Goal: Transaction & Acquisition: Download file/media

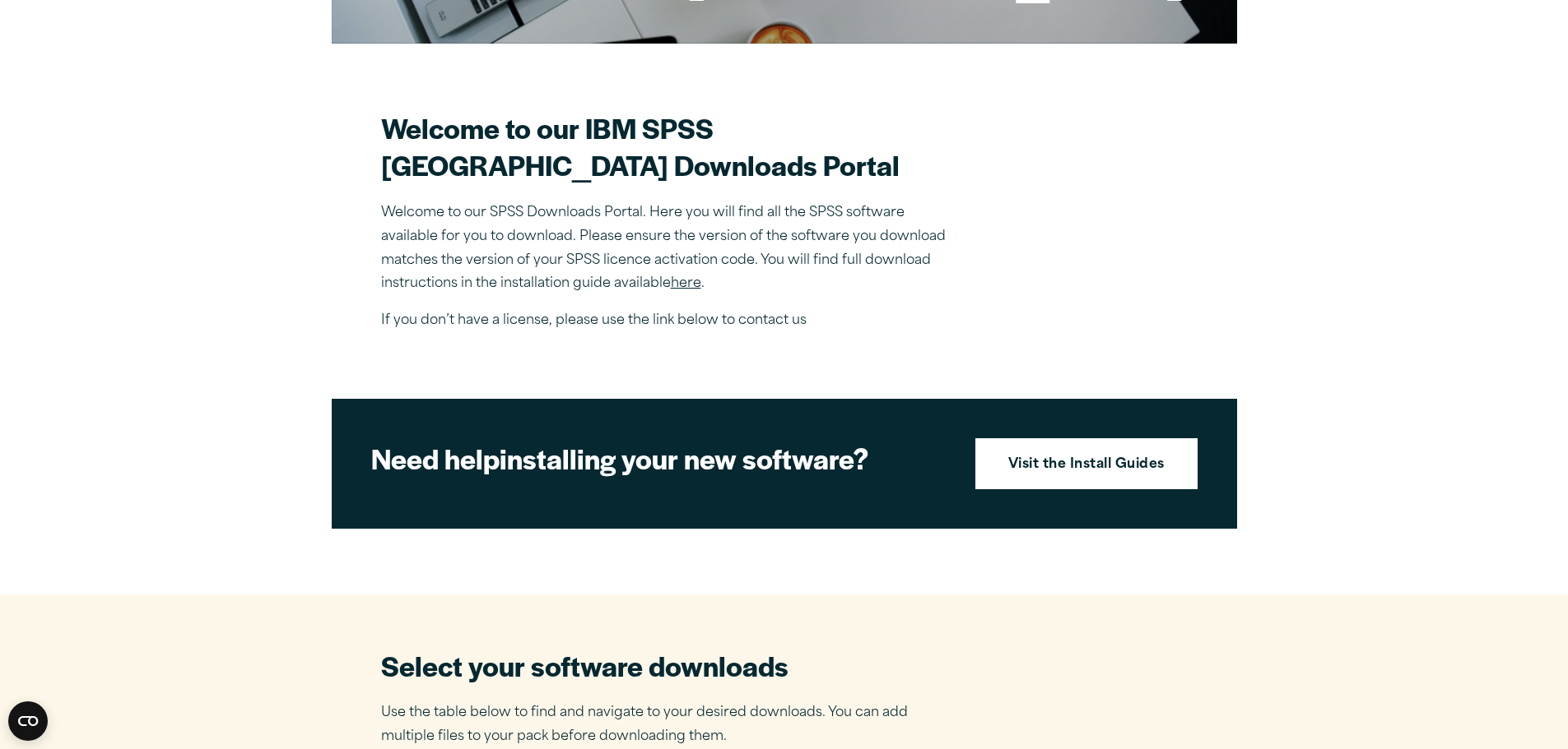
scroll to position [494, 0]
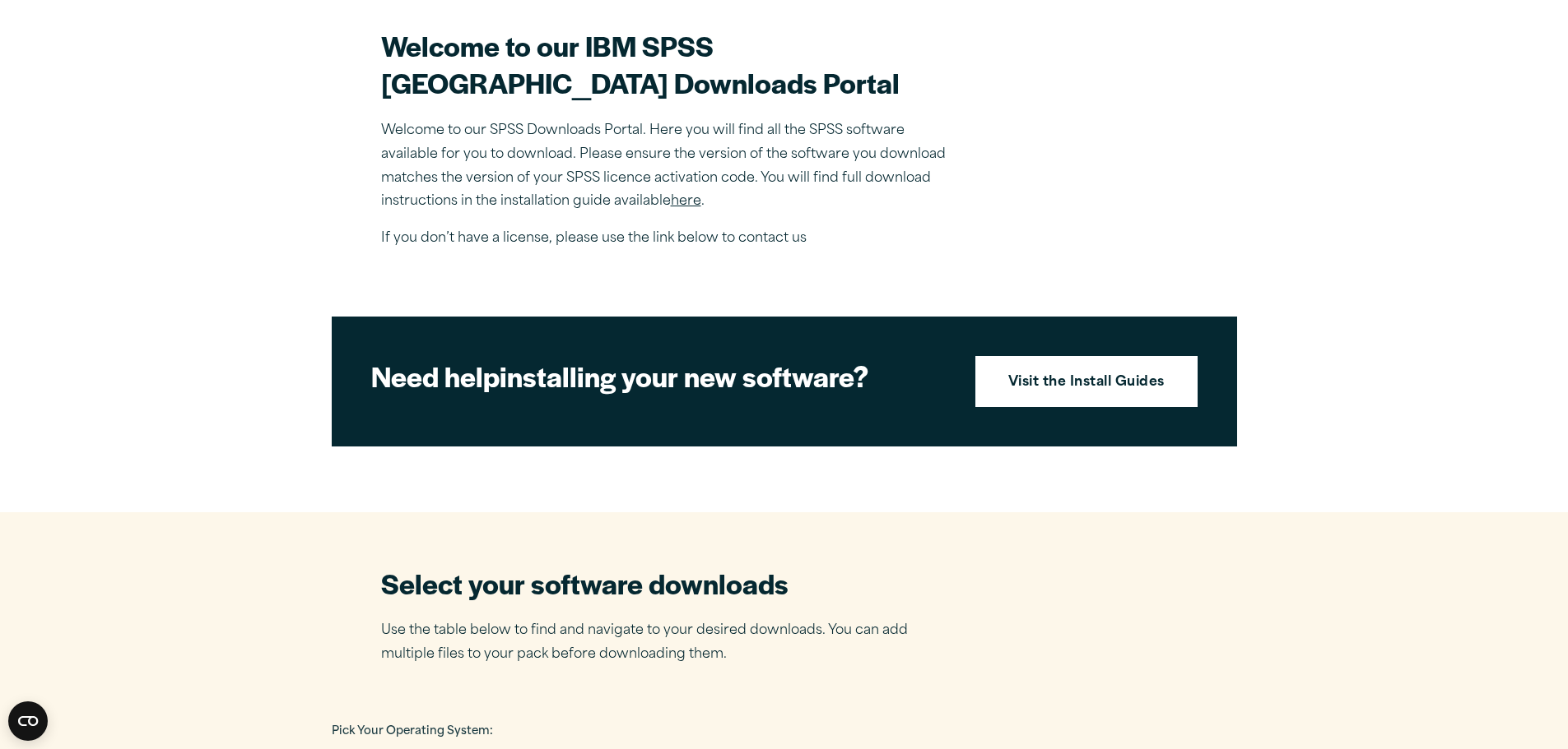
click at [692, 208] on link "here" at bounding box center [685, 202] width 30 height 13
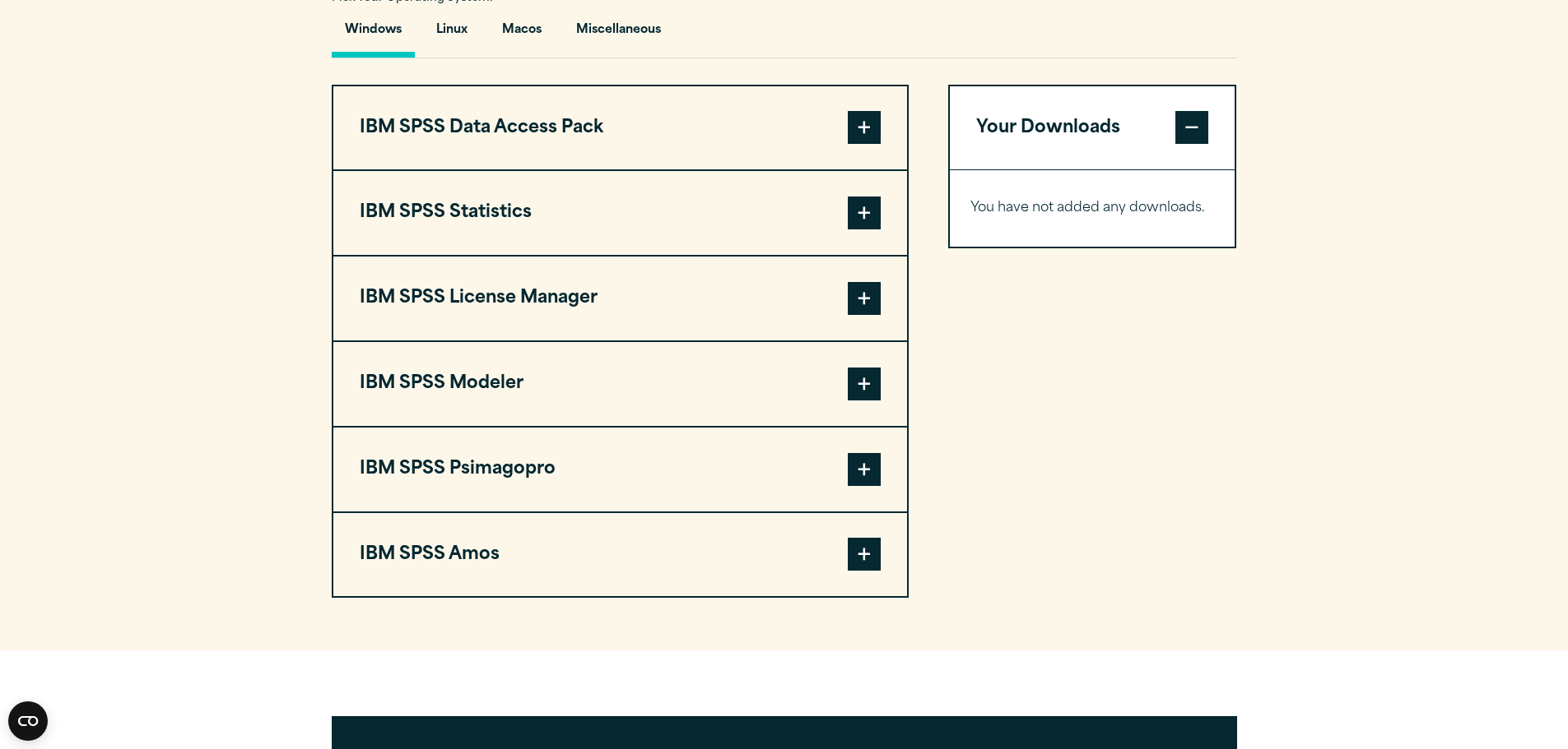
scroll to position [1234, 0]
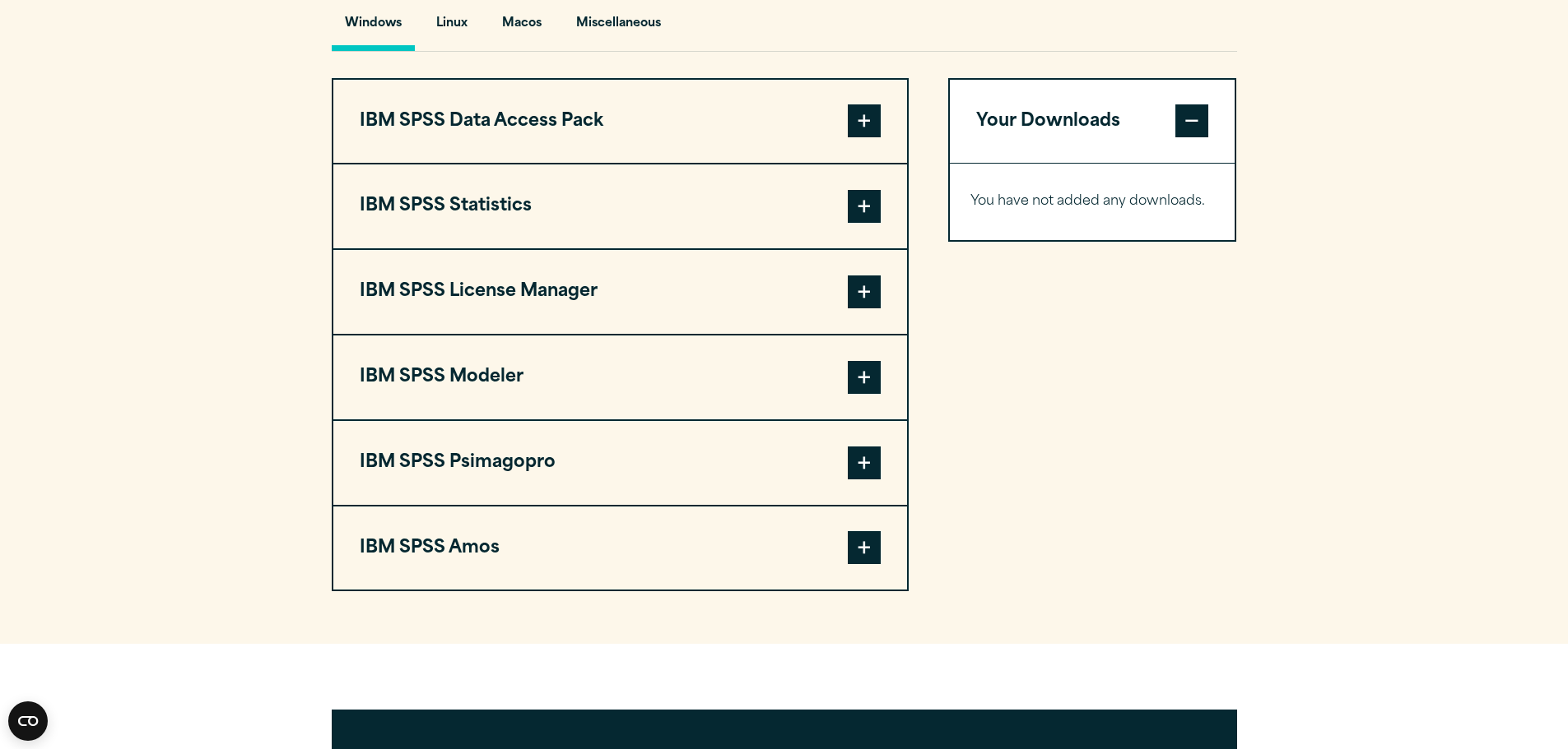
click at [527, 219] on button "IBM SPSS Statistics" at bounding box center [620, 207] width 573 height 84
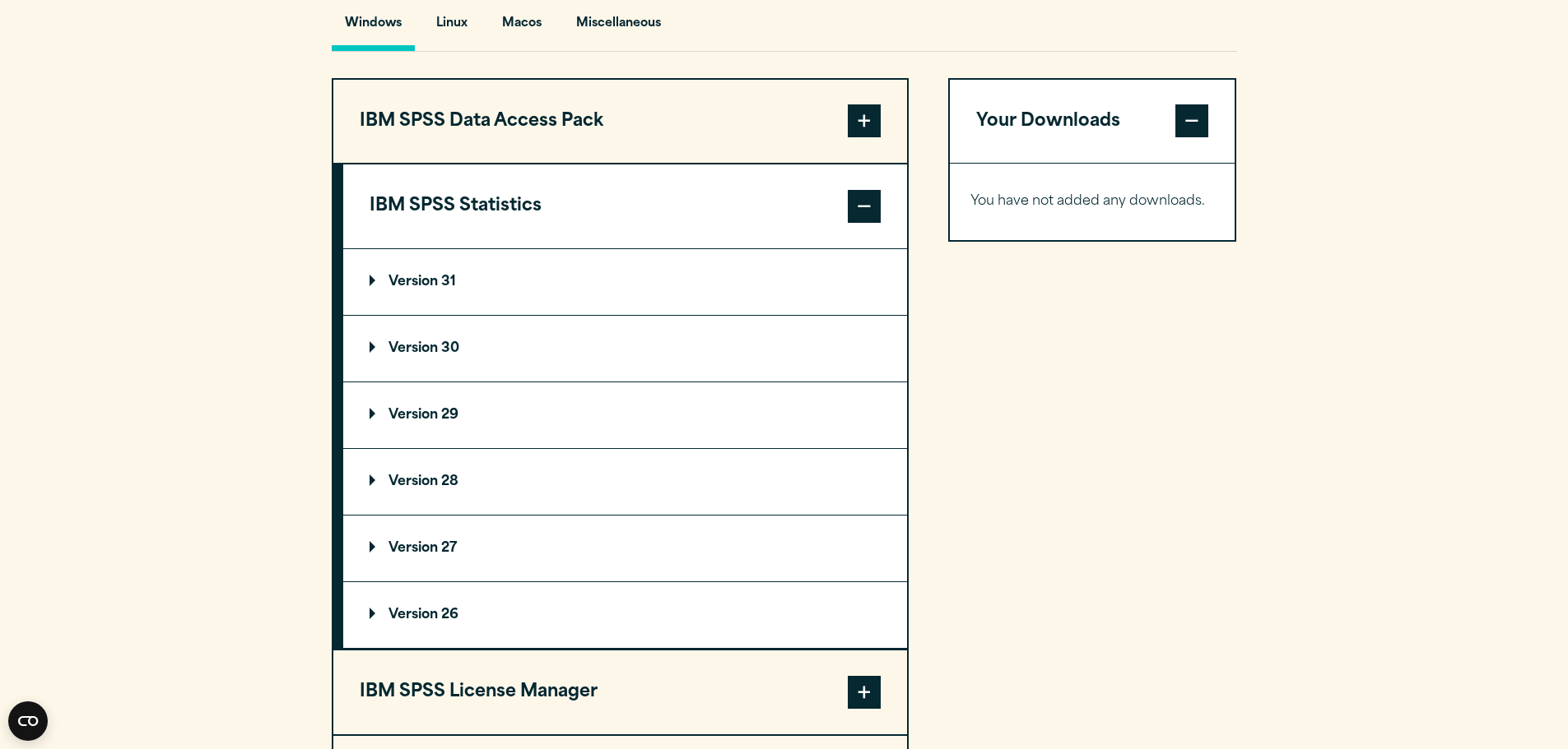
click at [425, 289] on p "Version 31" at bounding box center [413, 282] width 86 height 13
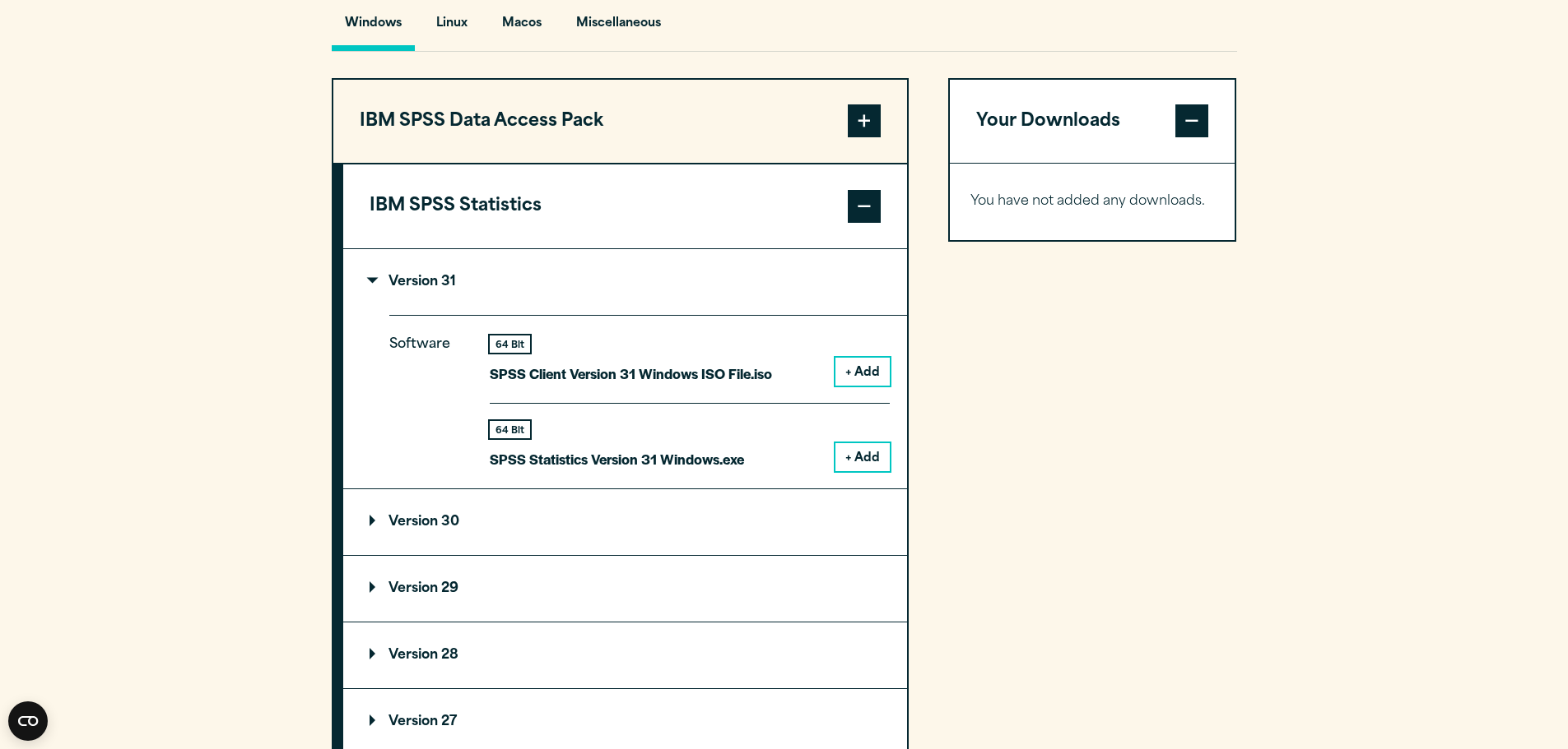
click at [868, 472] on button "+ Add" at bounding box center [862, 458] width 54 height 28
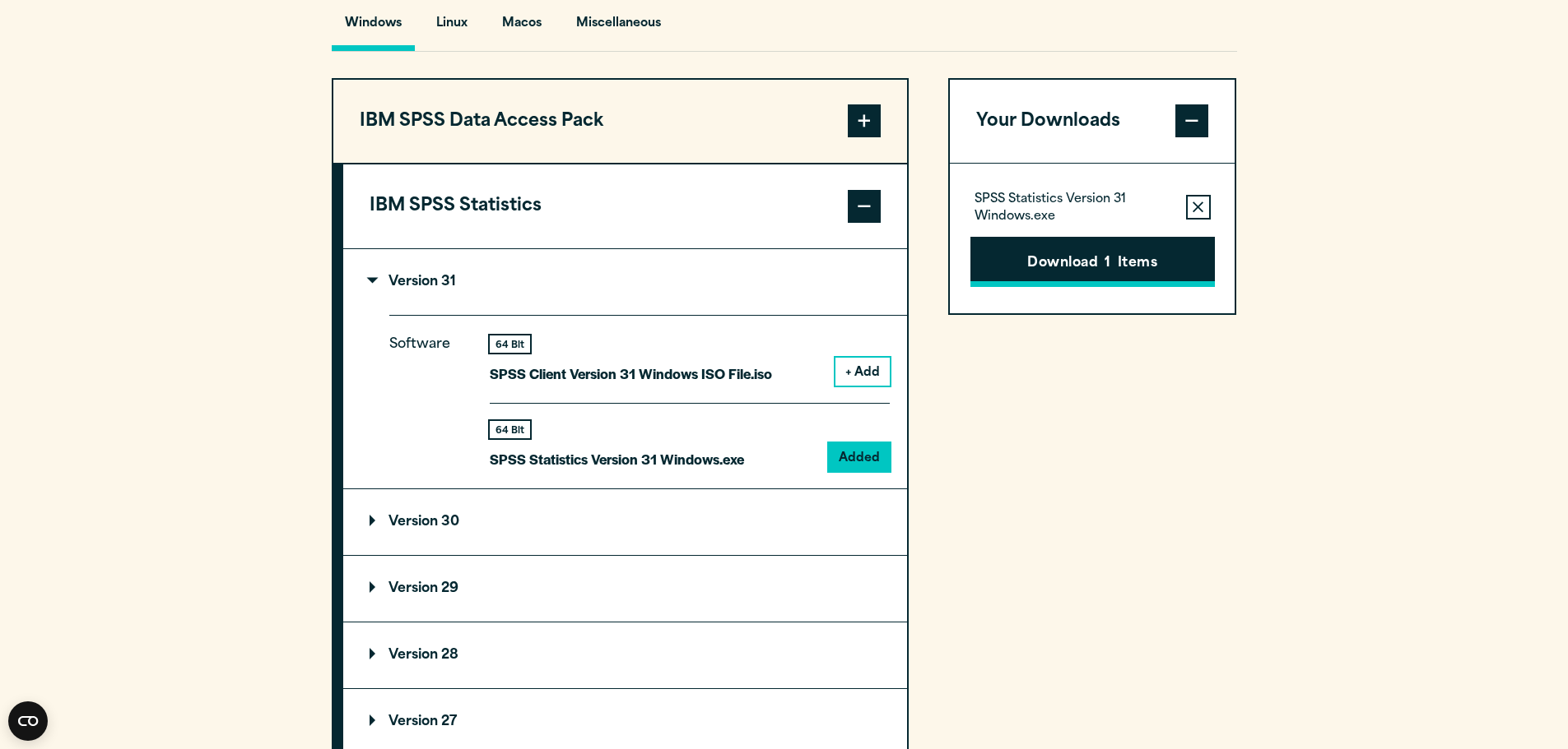
click at [1104, 288] on button "Download 1 Items" at bounding box center [1092, 263] width 245 height 51
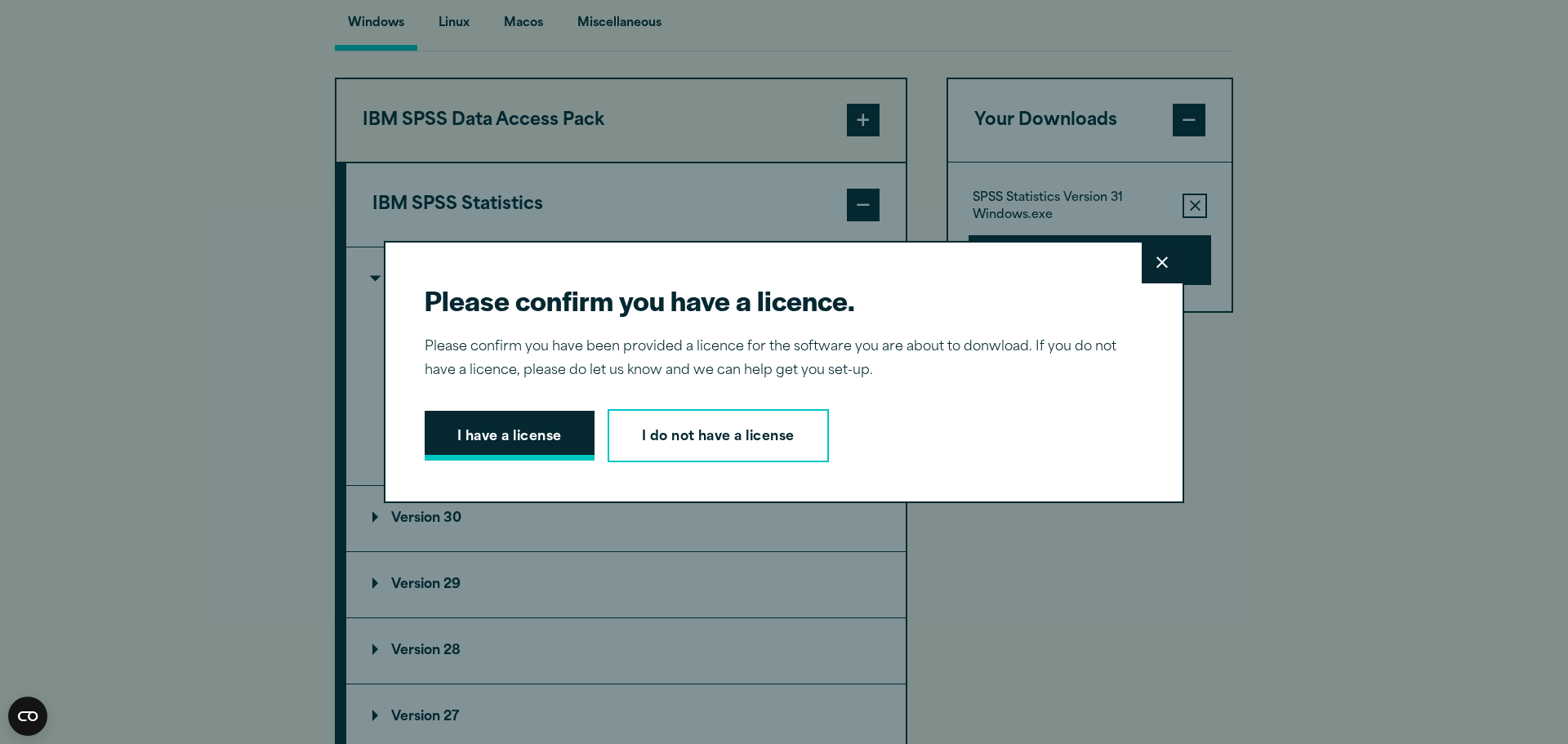
click at [497, 434] on button "I have a license" at bounding box center [510, 437] width 170 height 51
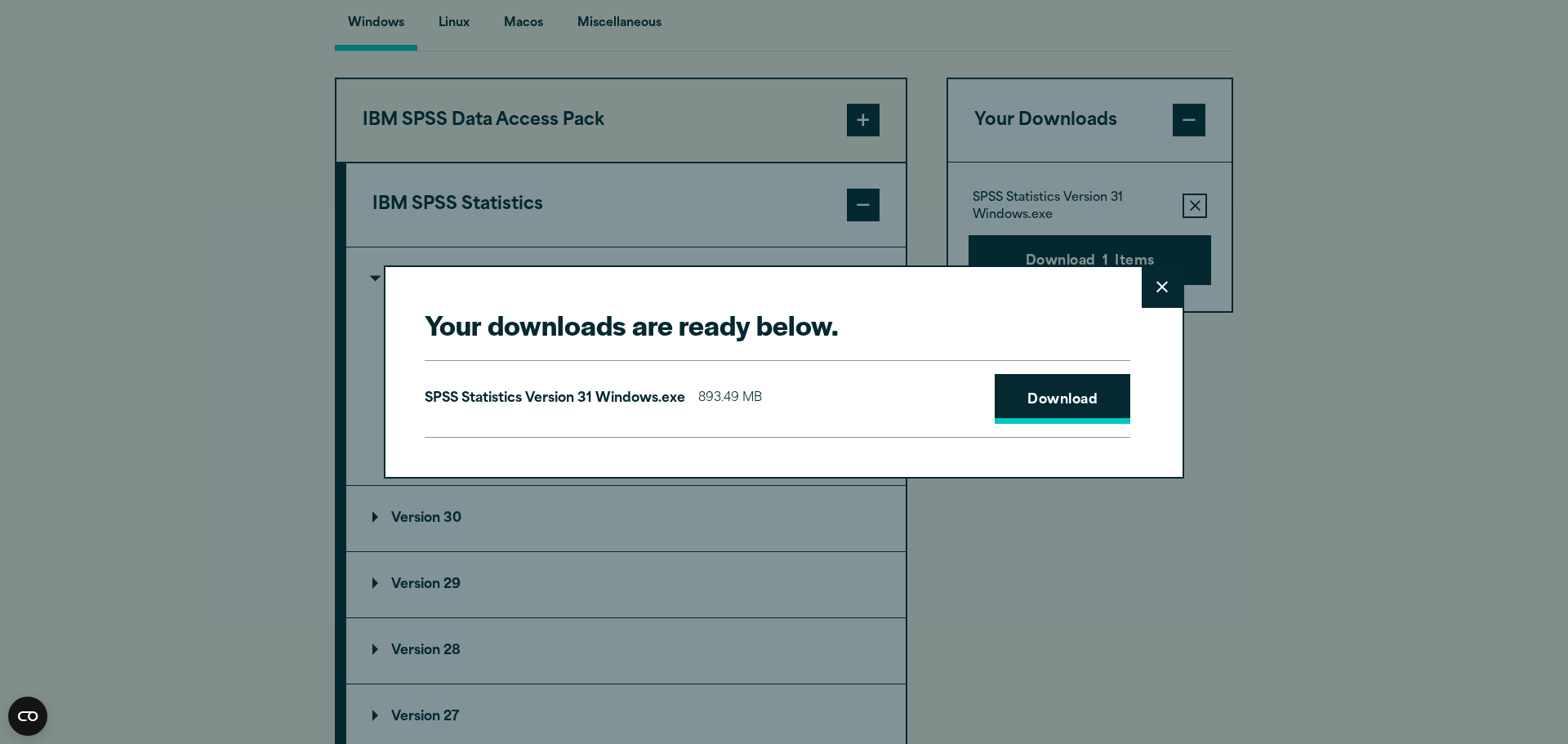
click at [1082, 410] on link "Download" at bounding box center [1062, 400] width 136 height 51
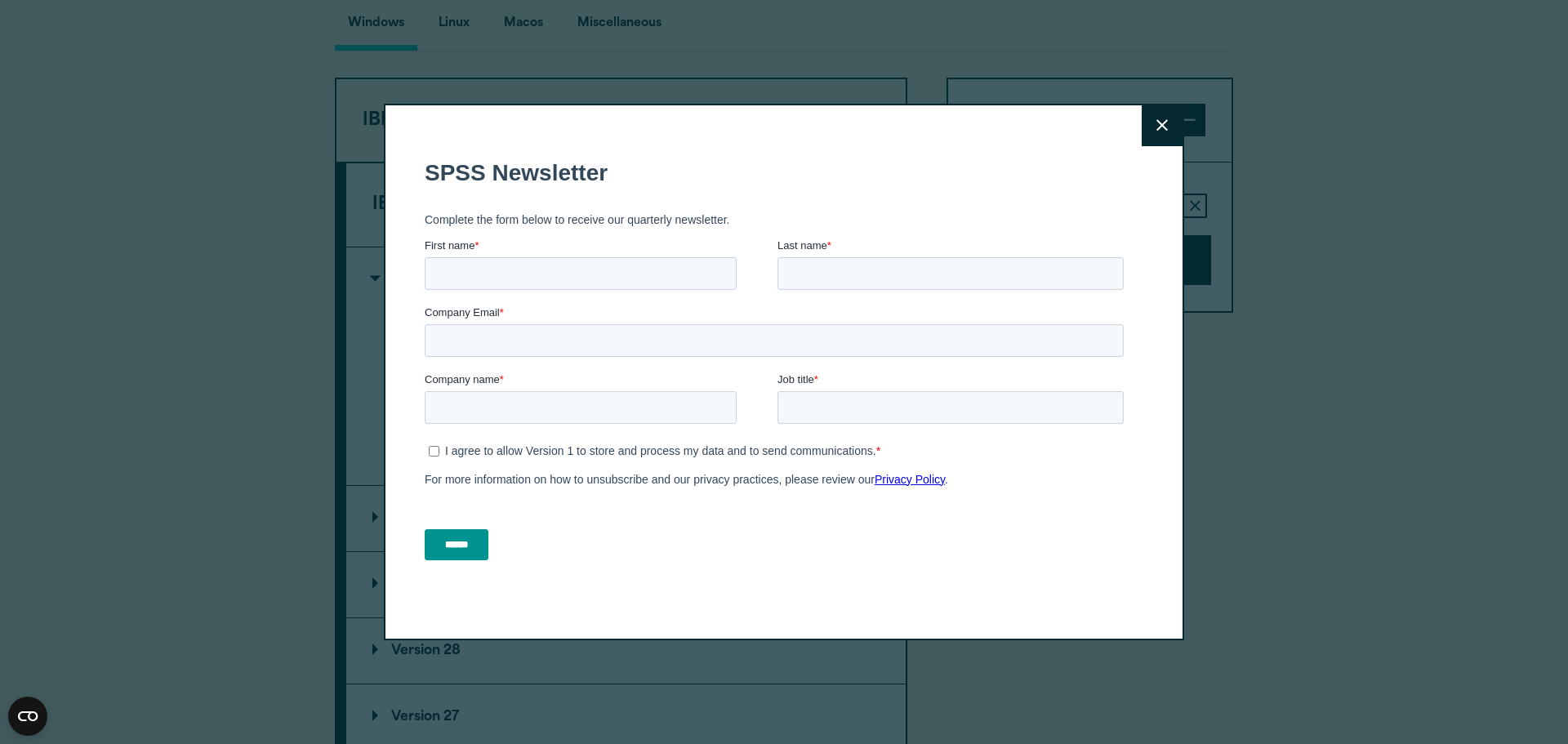
click at [1170, 114] on button "Close" at bounding box center [1162, 126] width 41 height 41
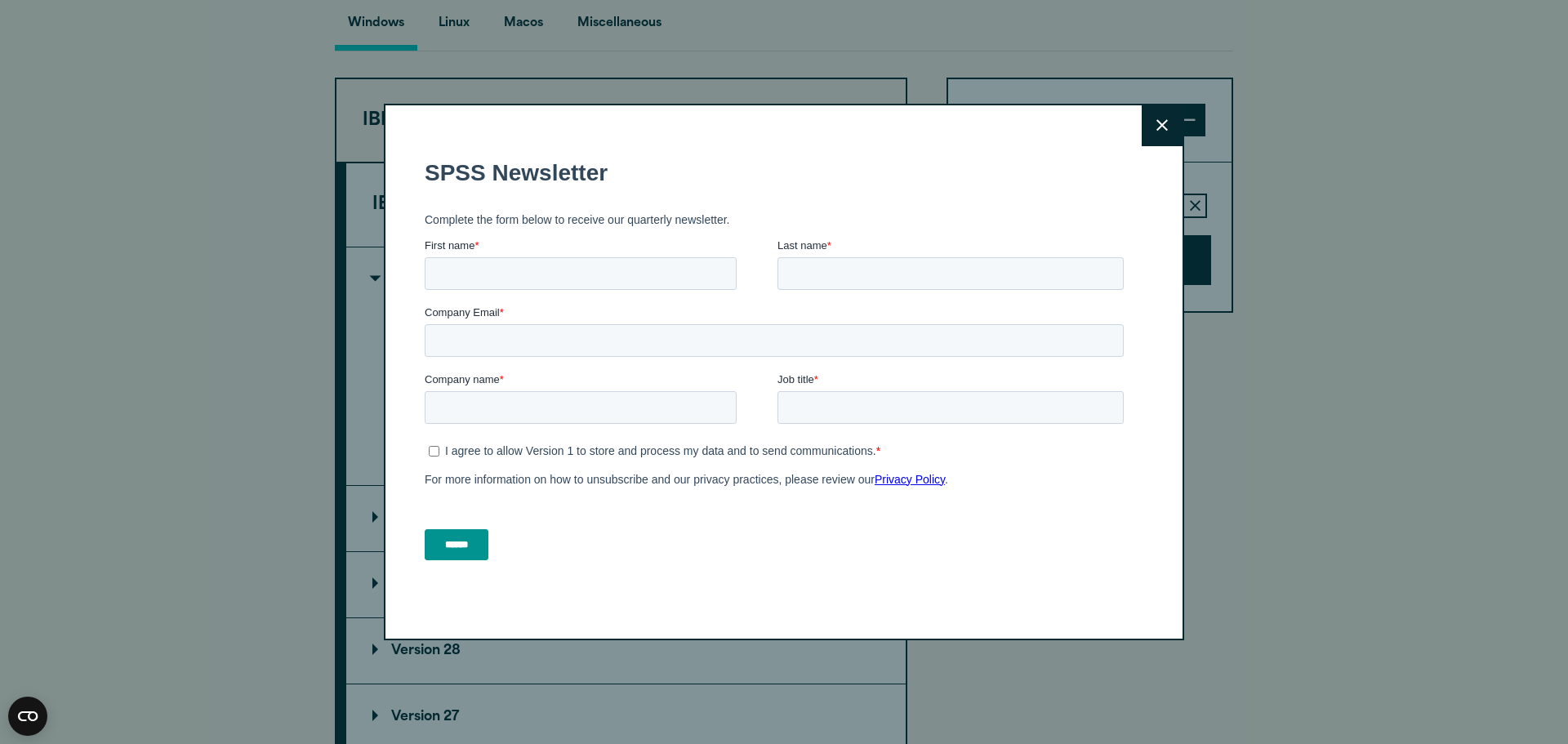
drag, startPoint x: 1154, startPoint y: 134, endPoint x: 1167, endPoint y: 129, distance: 13.9
click at [1154, 134] on button "Close" at bounding box center [1162, 126] width 41 height 41
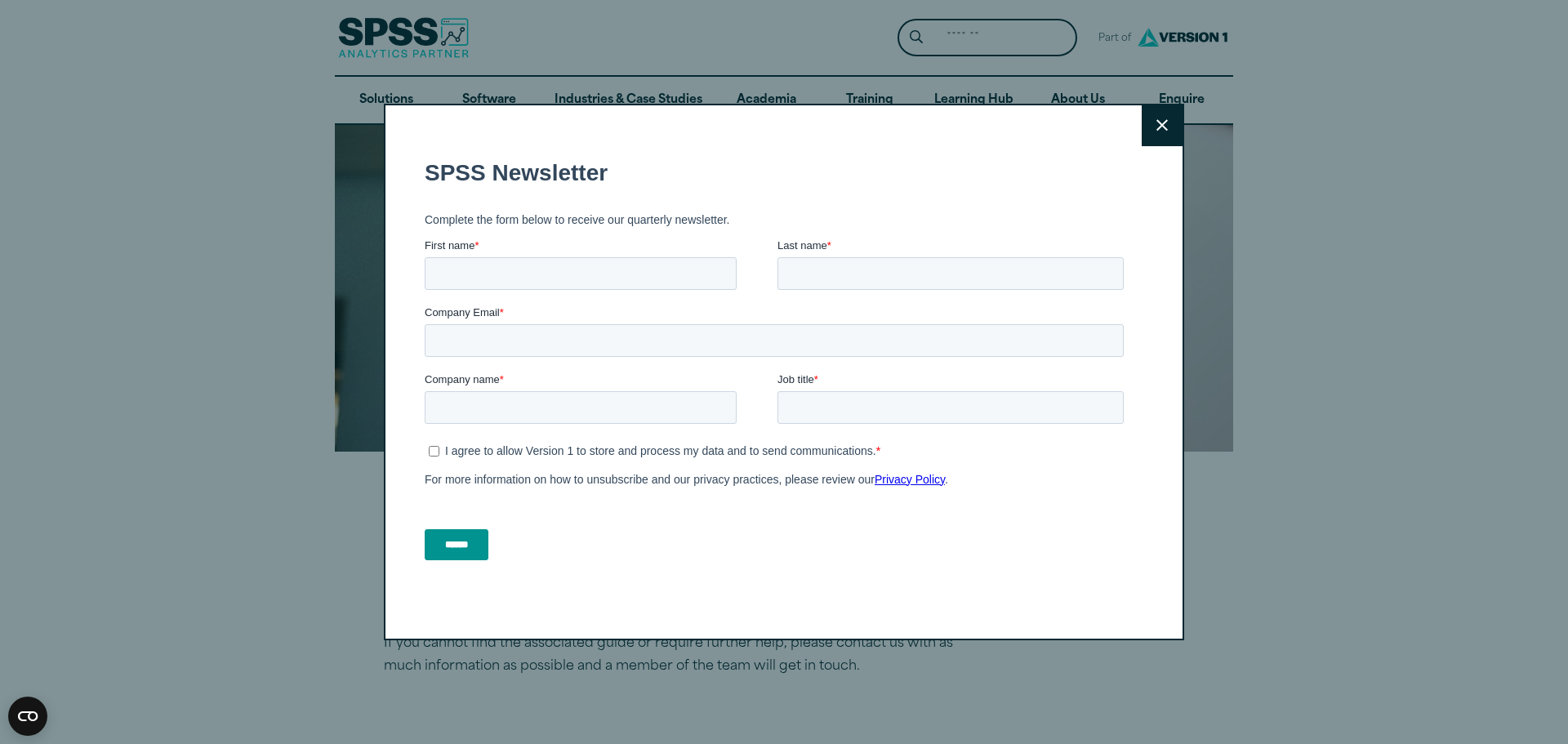
click at [1153, 118] on button "Close" at bounding box center [1162, 126] width 41 height 41
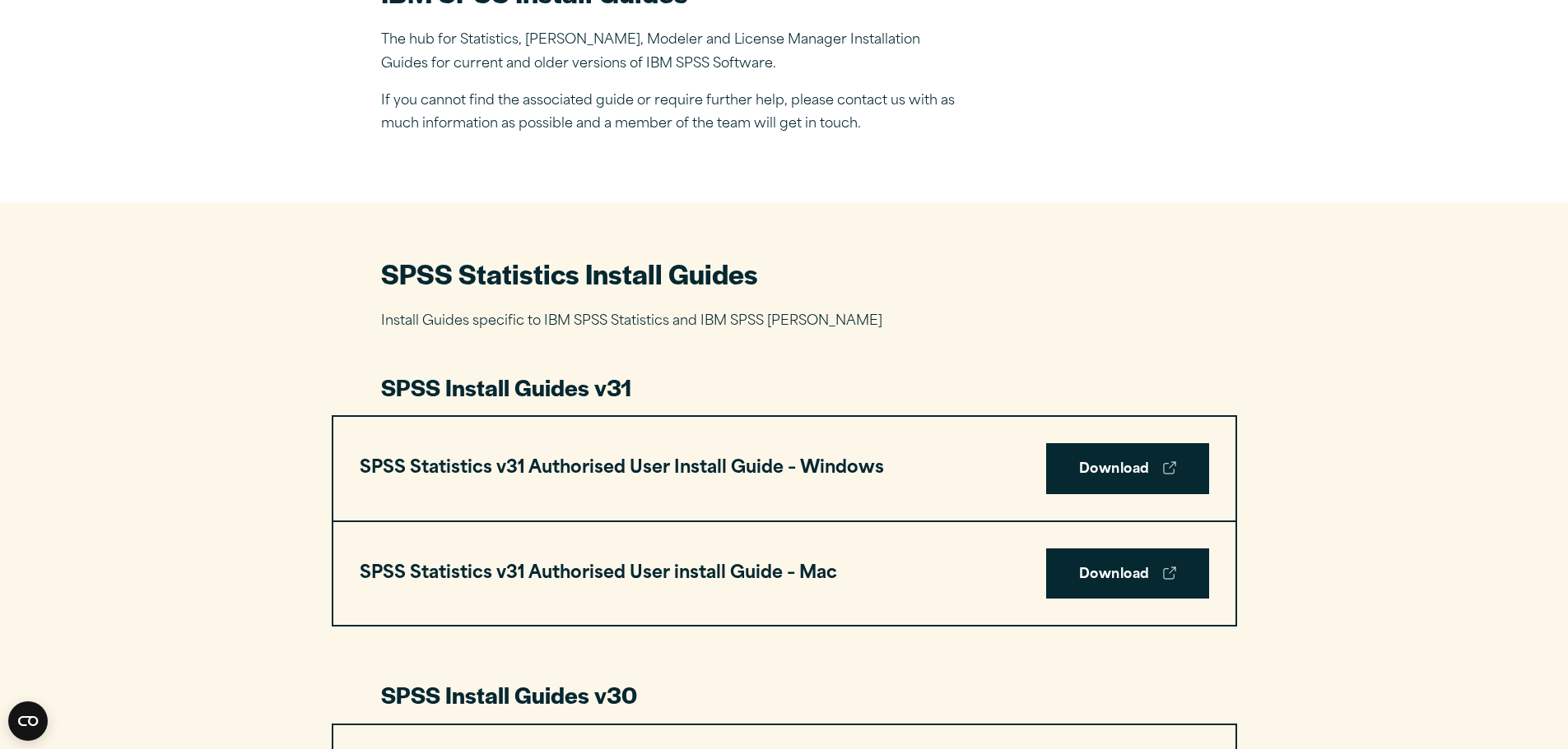
scroll to position [575, 0]
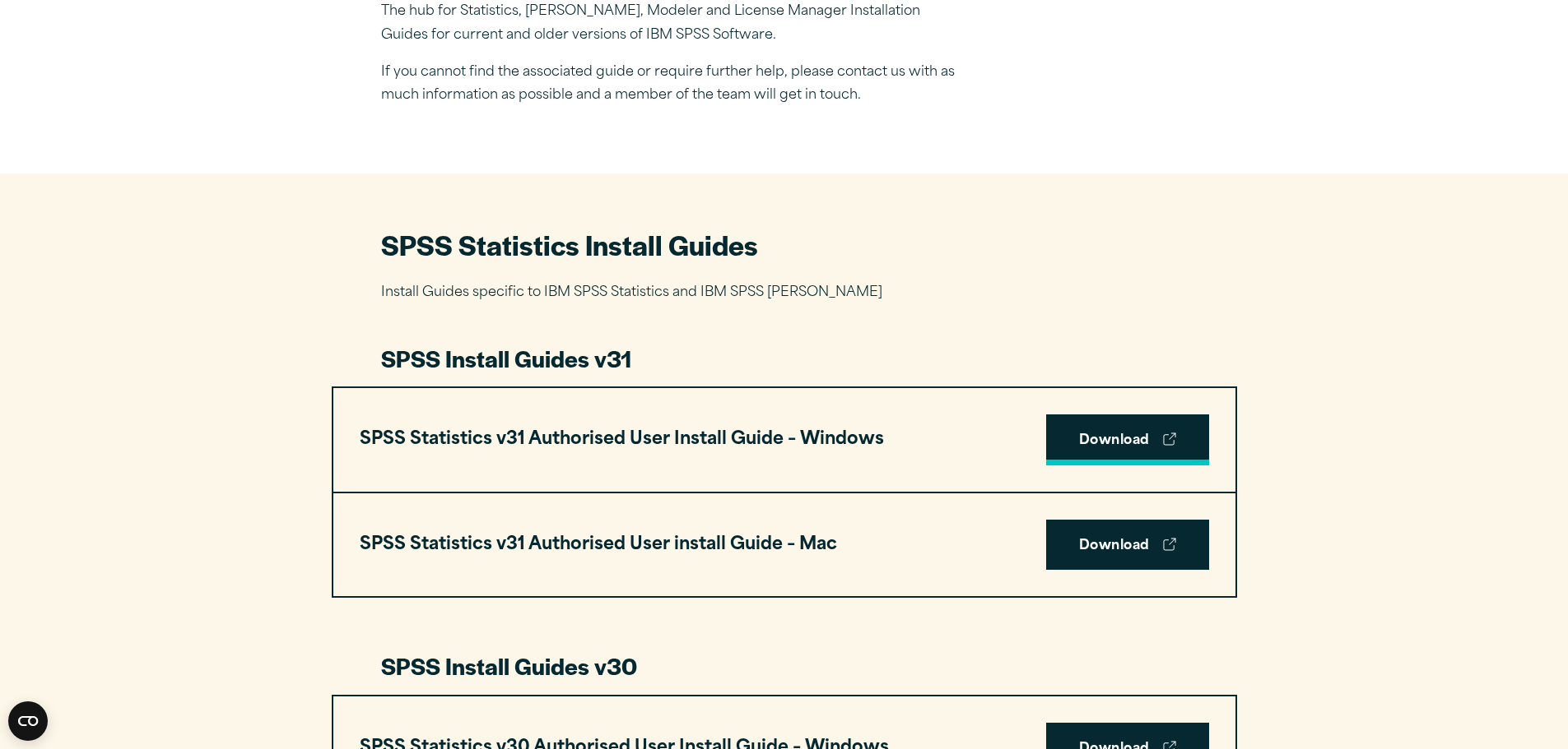
click at [1092, 429] on link "Download" at bounding box center [1127, 440] width 163 height 51
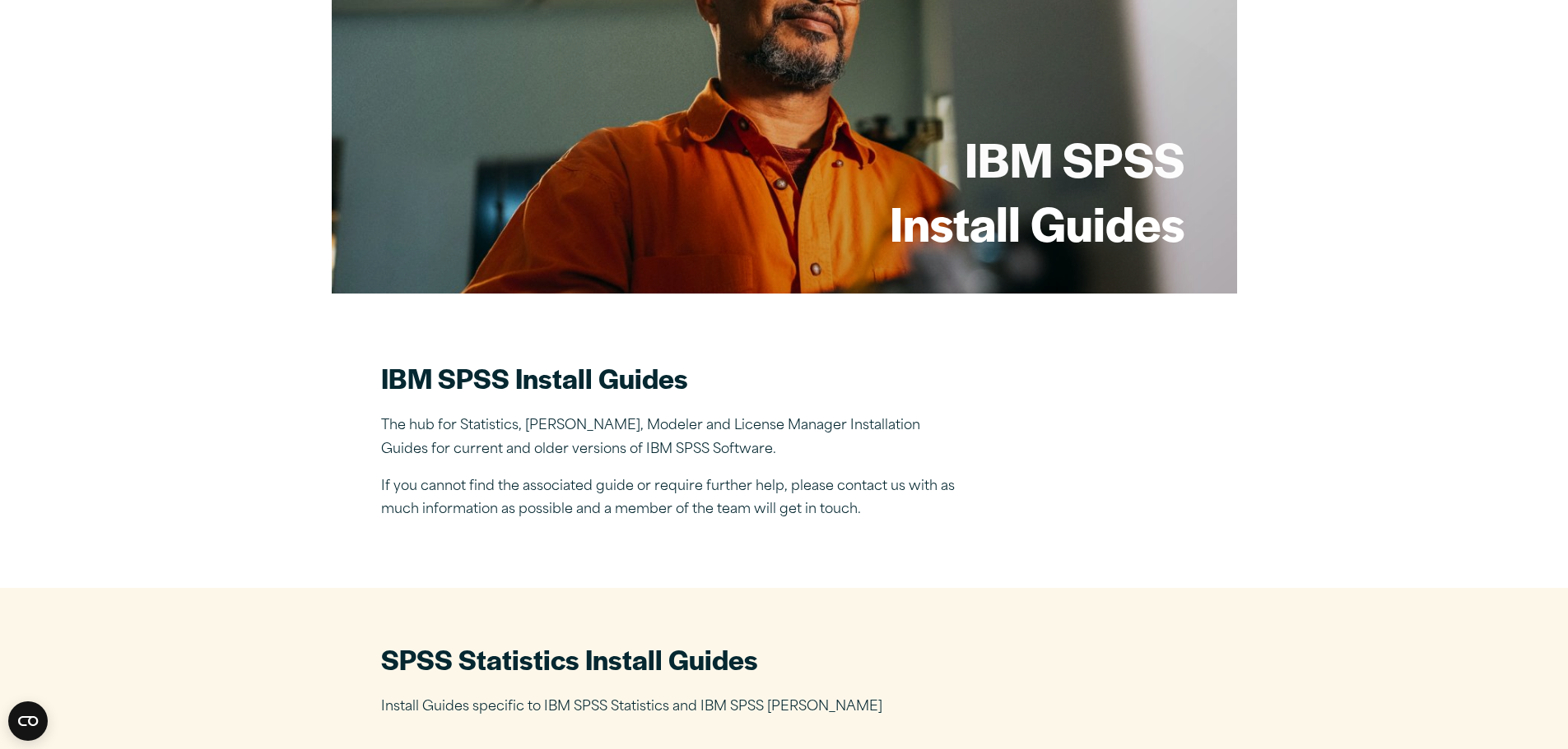
scroll to position [0, 0]
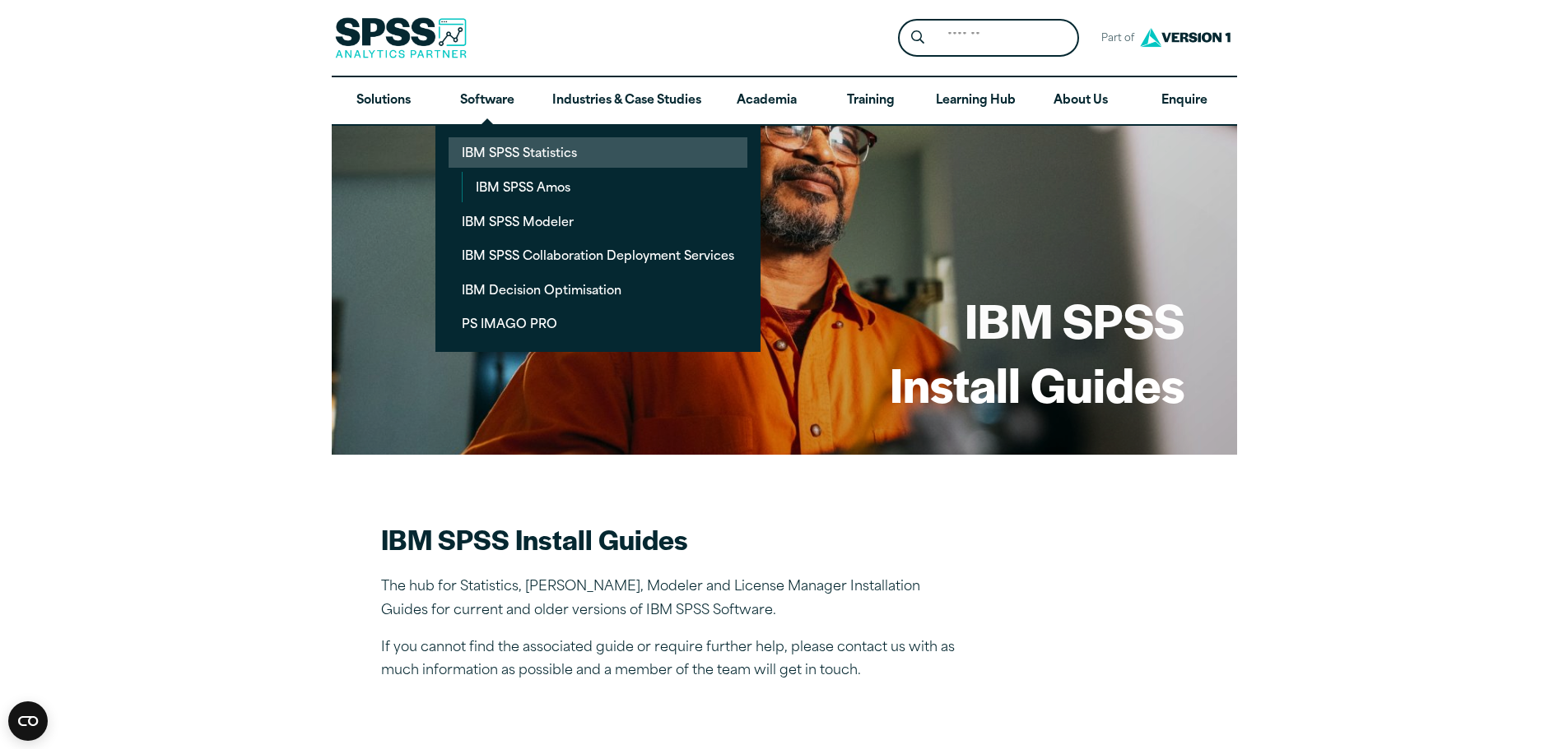
click at [489, 147] on link "IBM SPSS Statistics" at bounding box center [598, 152] width 299 height 30
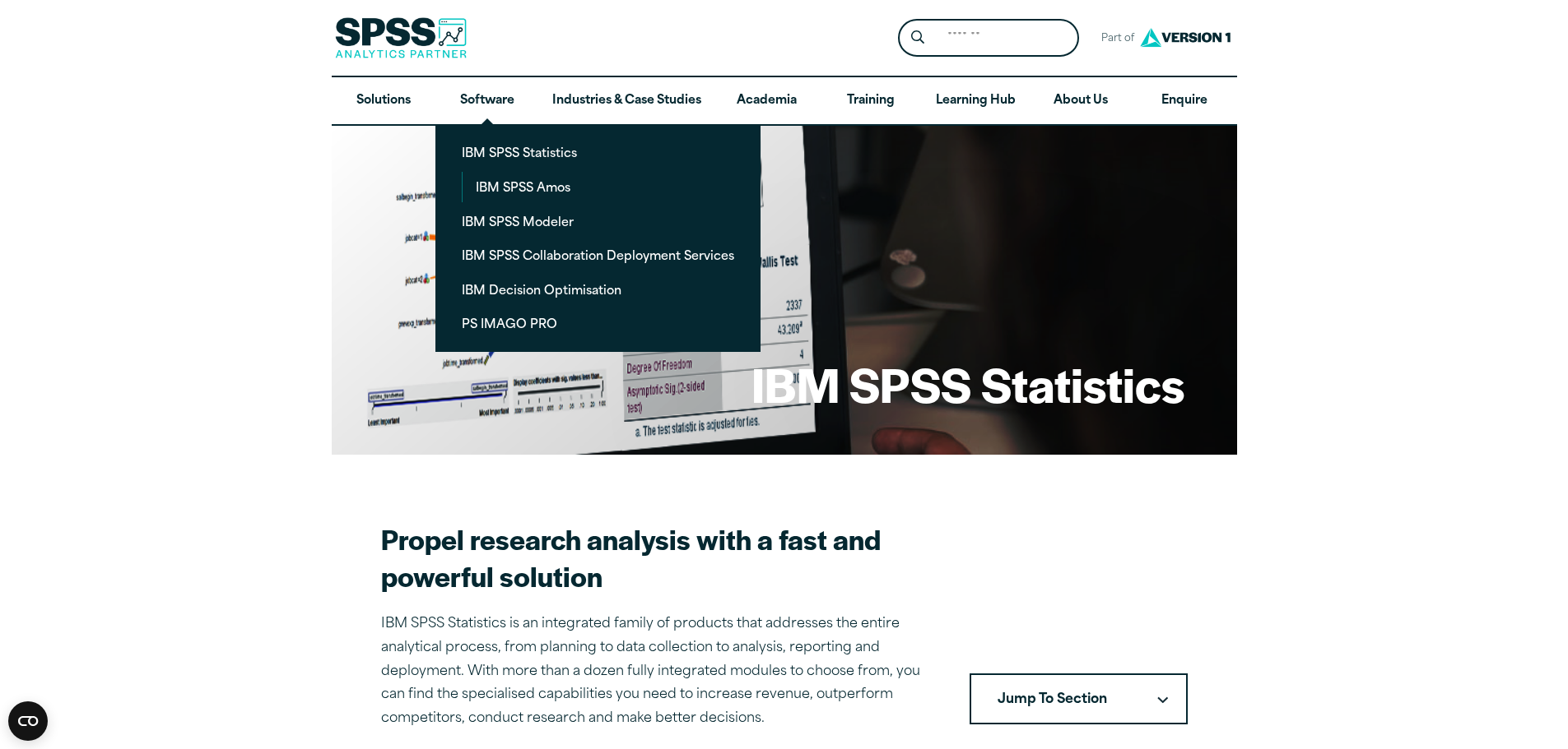
drag, startPoint x: 296, startPoint y: 371, endPoint x: 311, endPoint y: 361, distance: 18.0
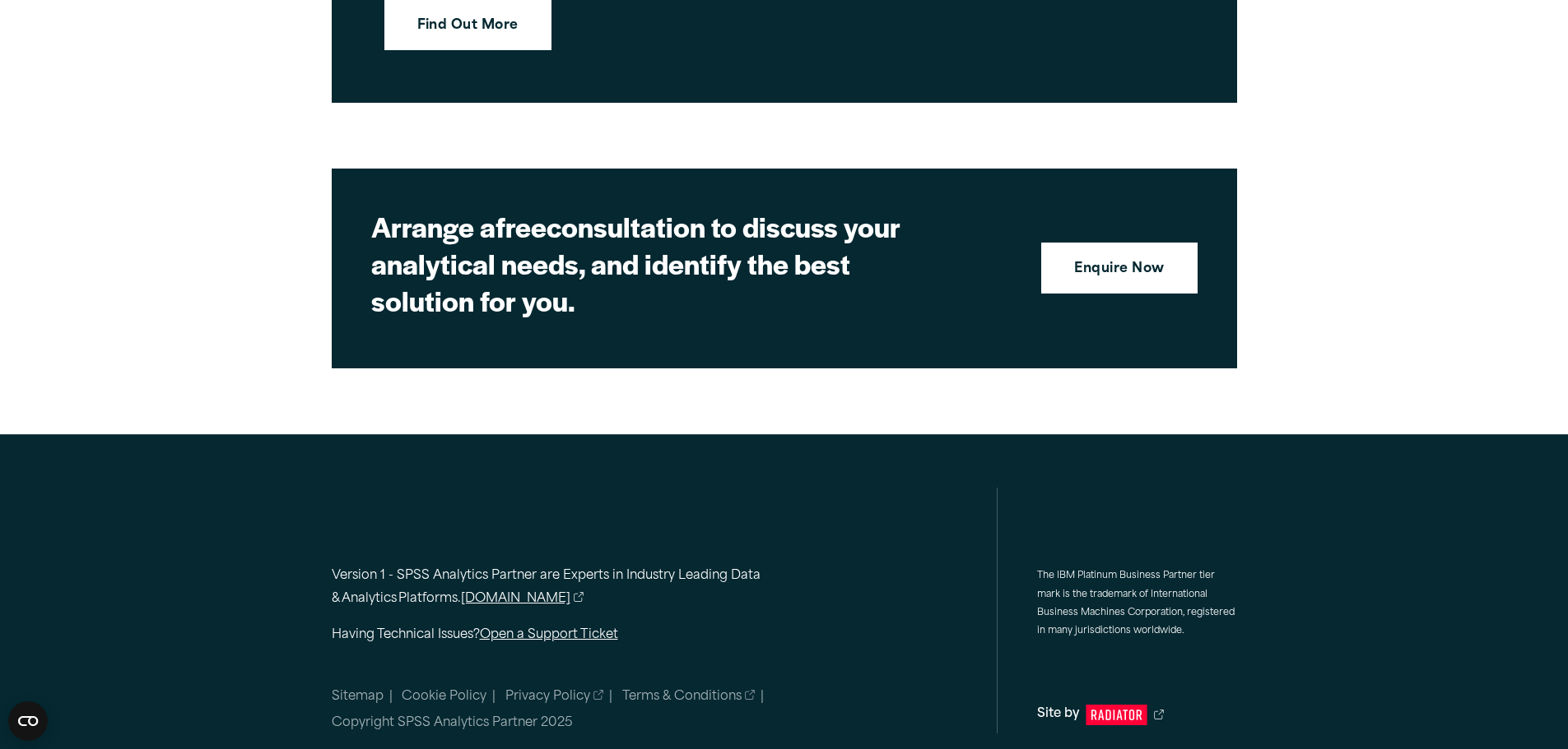
scroll to position [7213, 0]
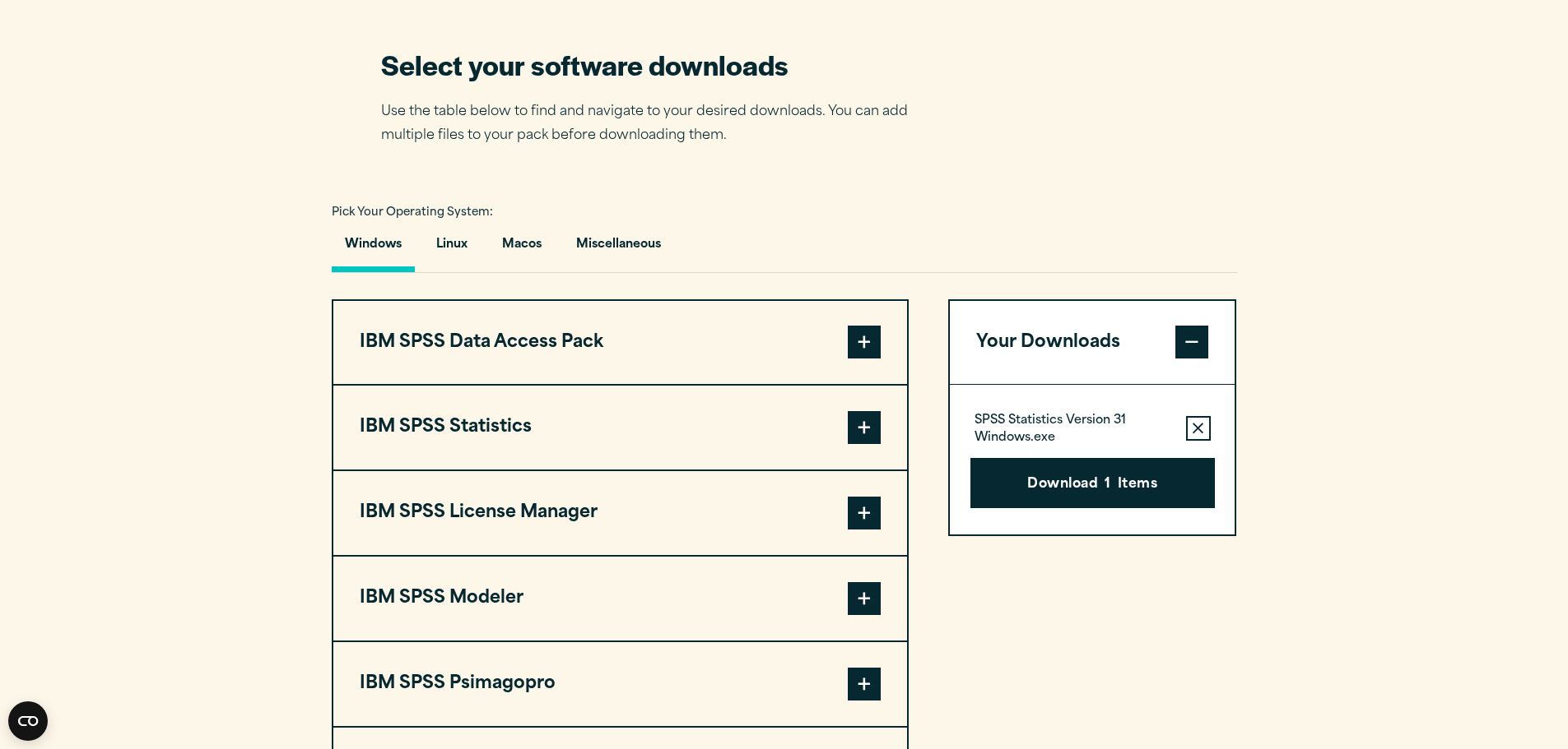
scroll to position [1151, 0]
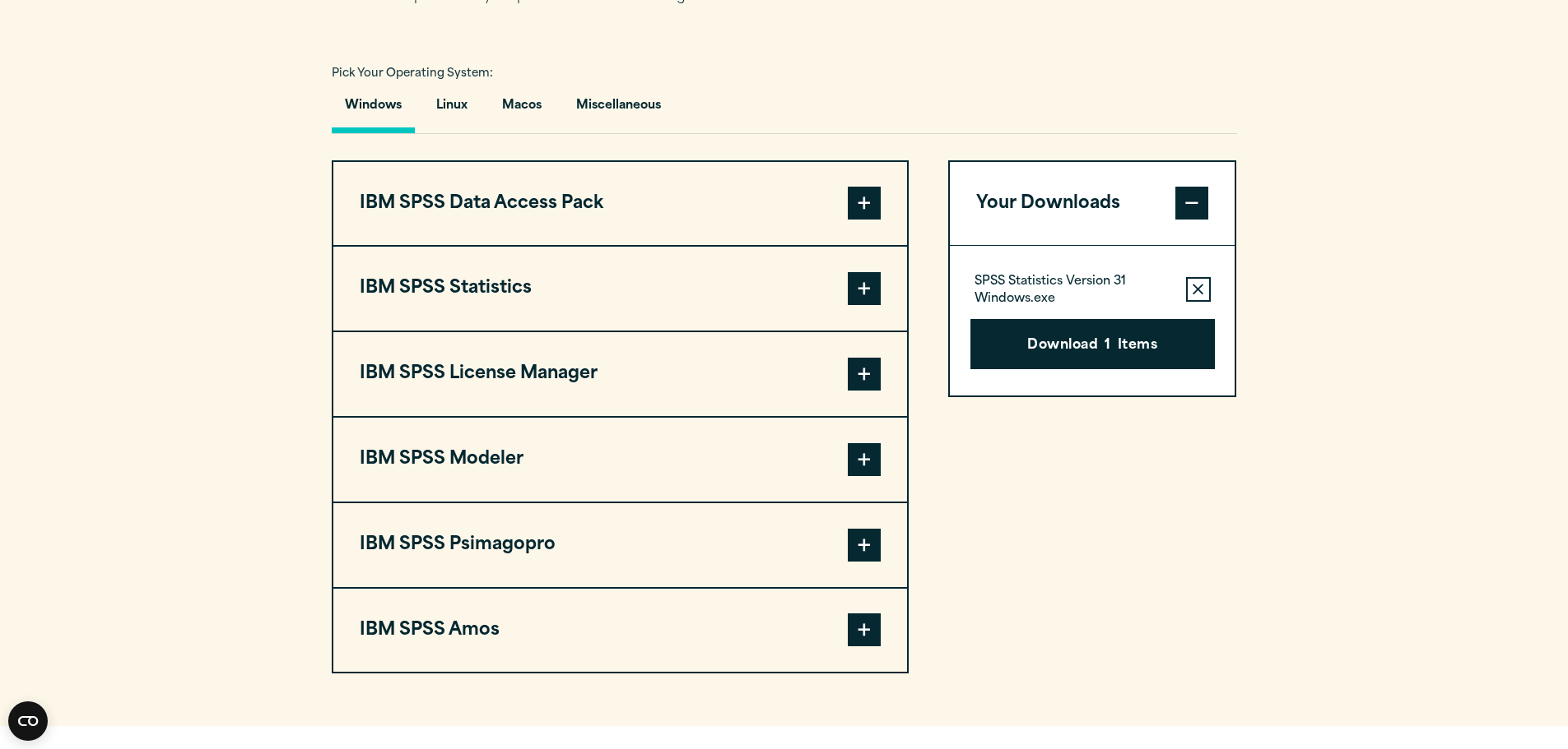
click at [870, 305] on span at bounding box center [864, 289] width 33 height 33
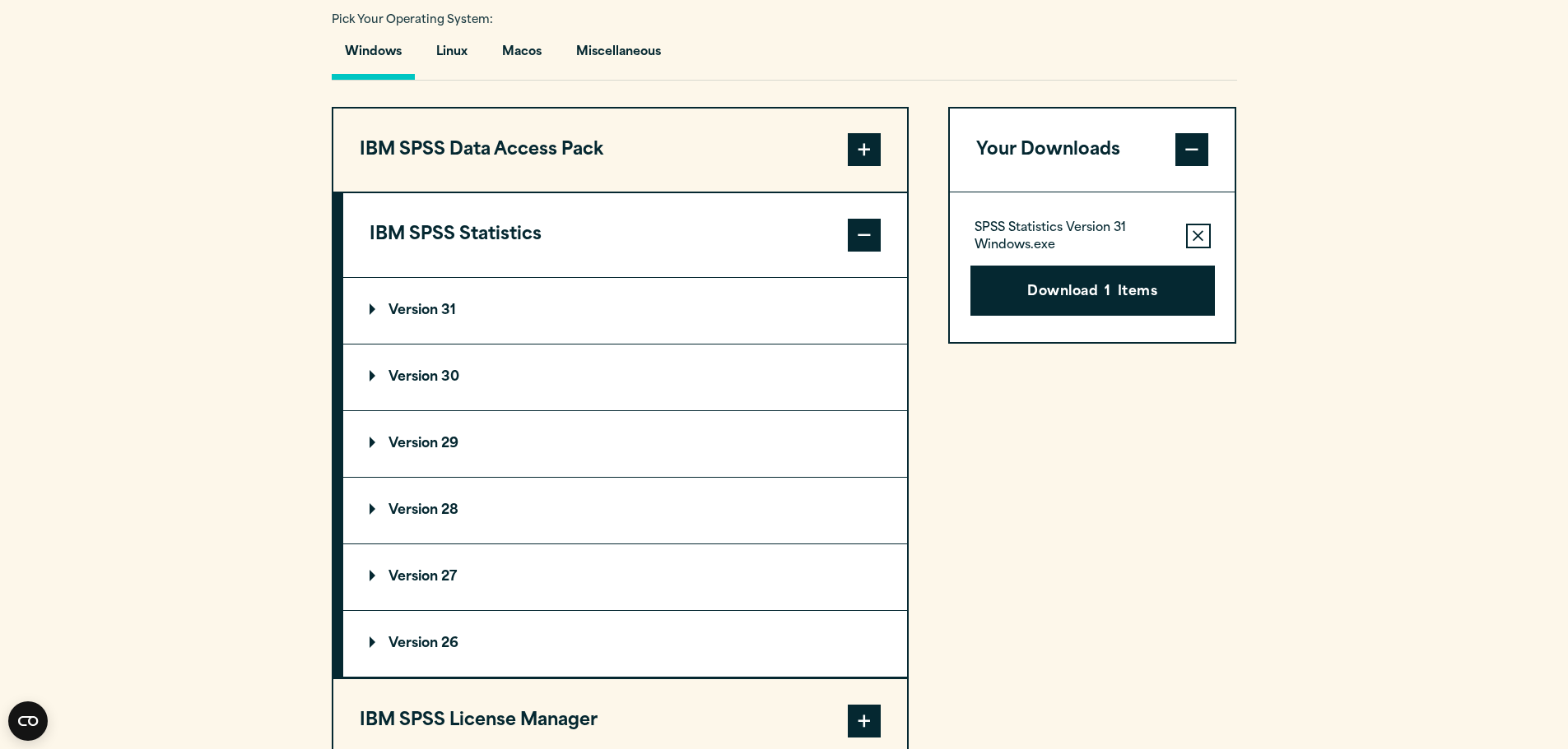
scroll to position [1481, 0]
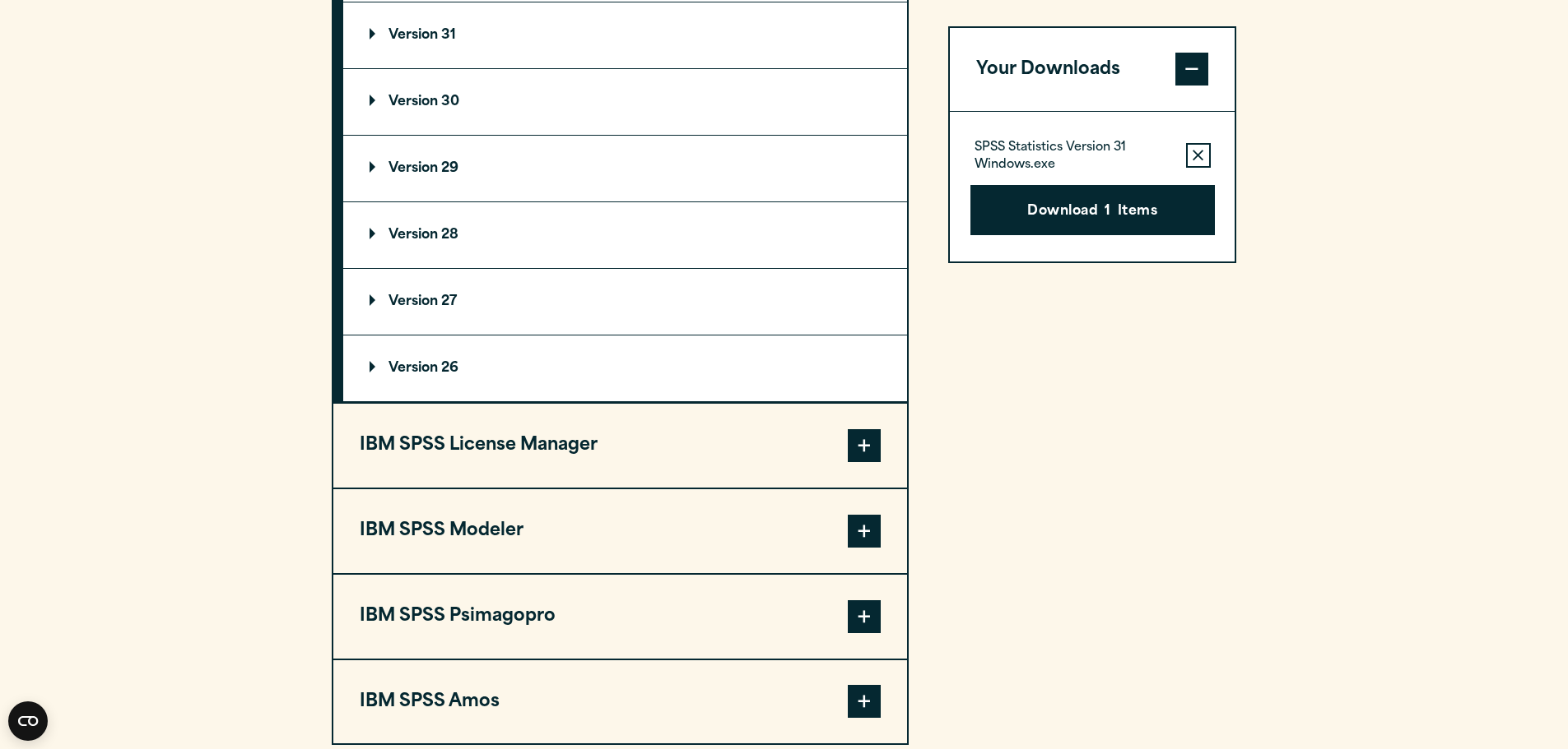
click at [444, 109] on p "Version 30" at bounding box center [414, 102] width 90 height 13
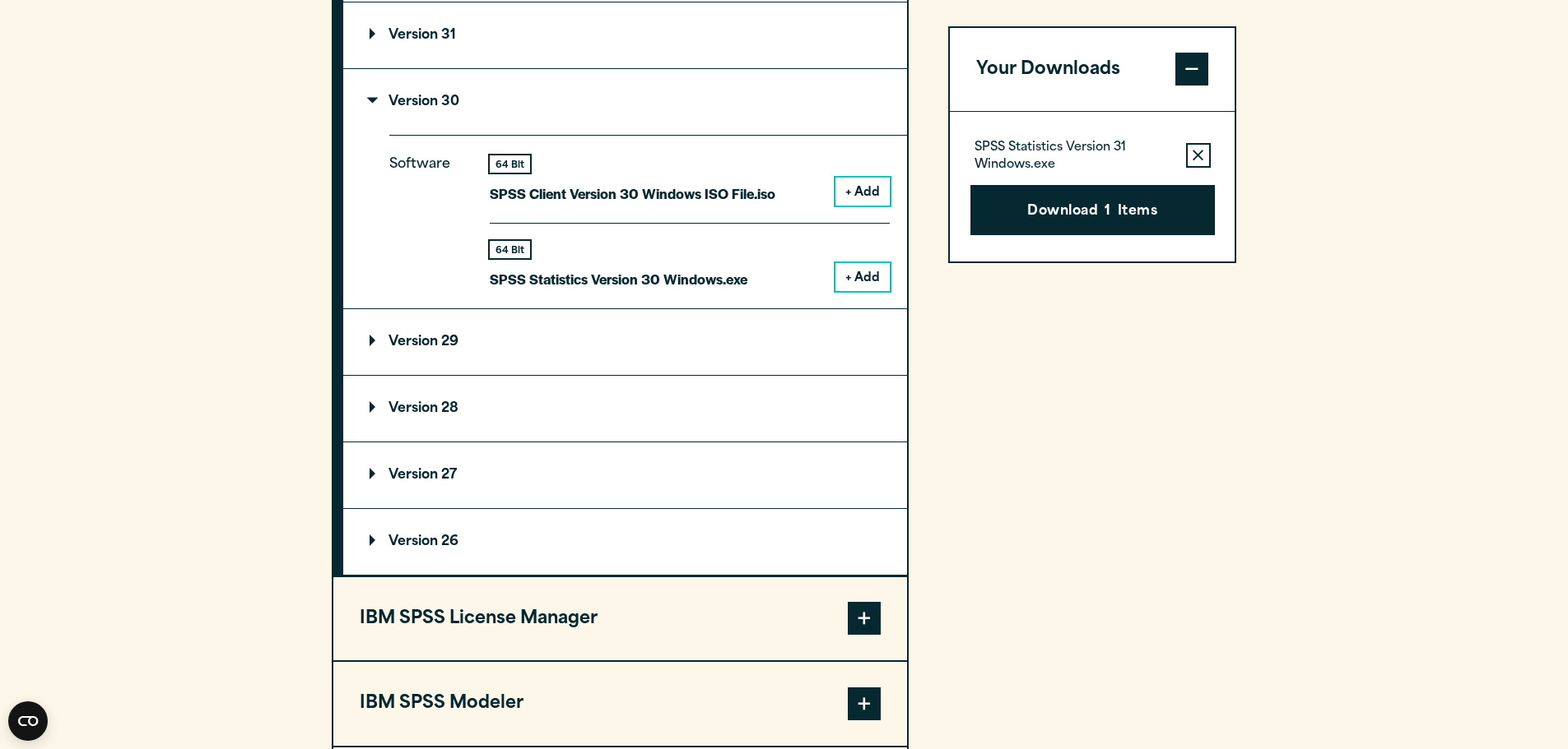
click at [856, 291] on button "+ Add" at bounding box center [862, 277] width 54 height 28
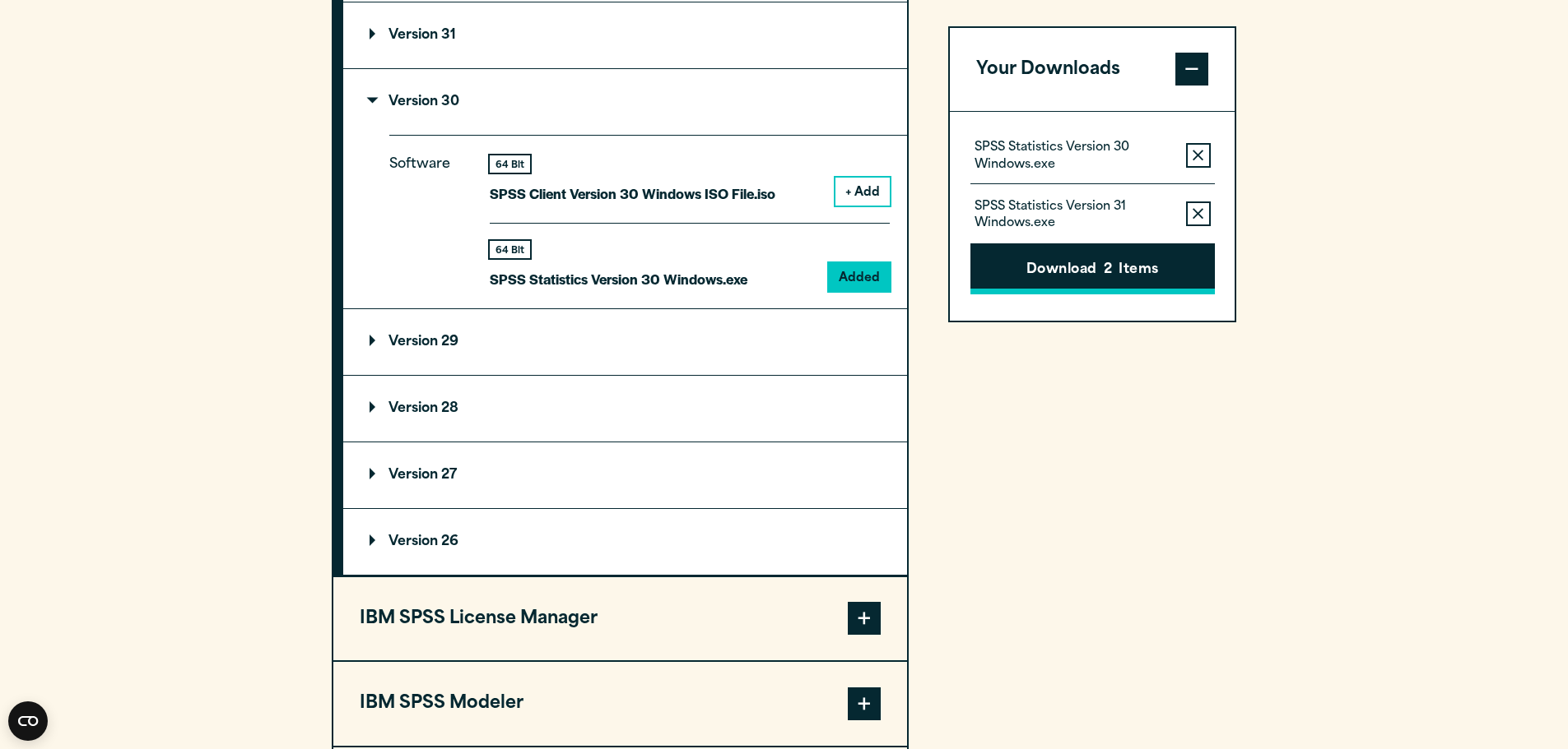
click at [1077, 270] on button "Download 2 Items" at bounding box center [1092, 270] width 245 height 51
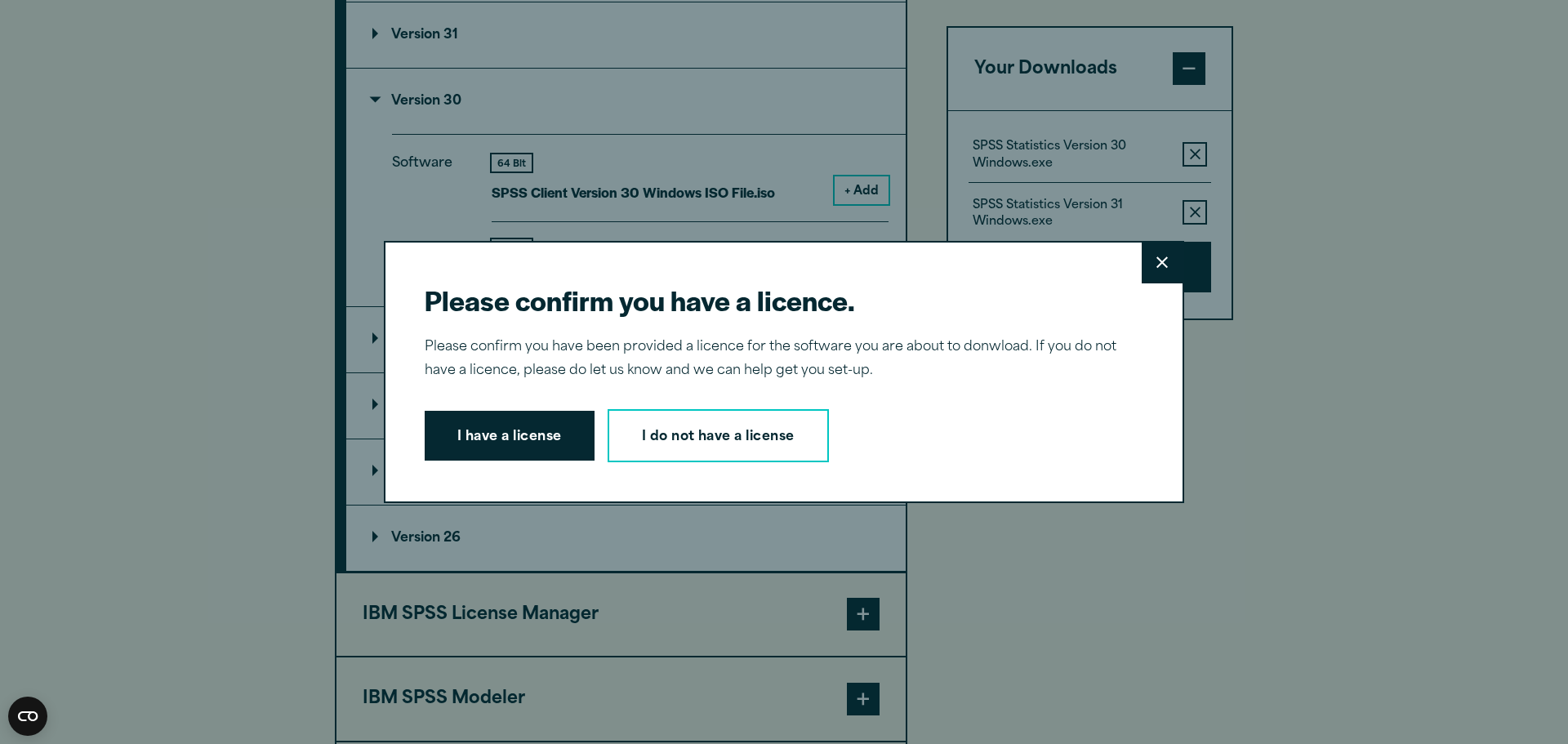
click at [1156, 260] on icon at bounding box center [1162, 262] width 11 height 12
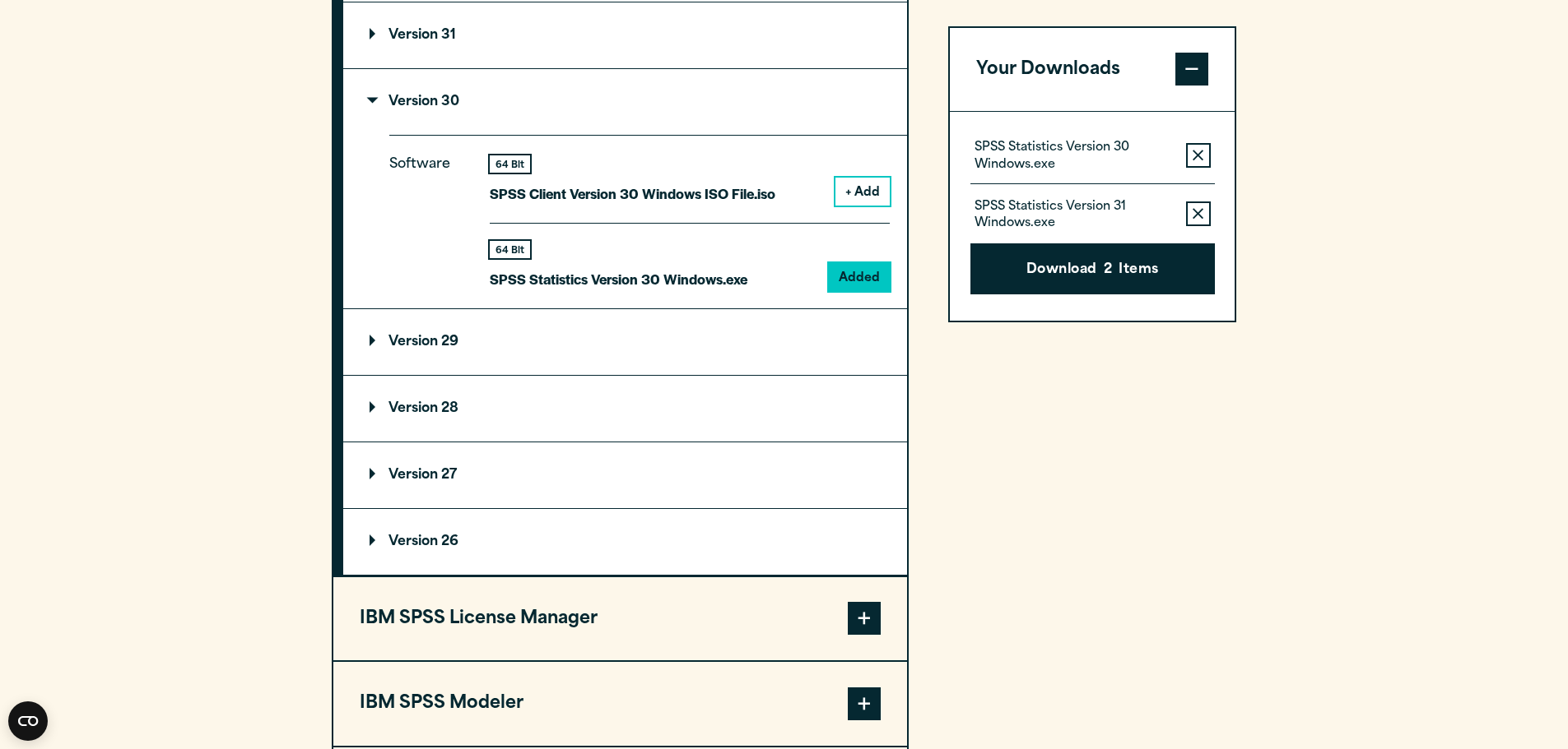
click at [1192, 207] on button "Remove this item from your software download list" at bounding box center [1198, 215] width 25 height 25
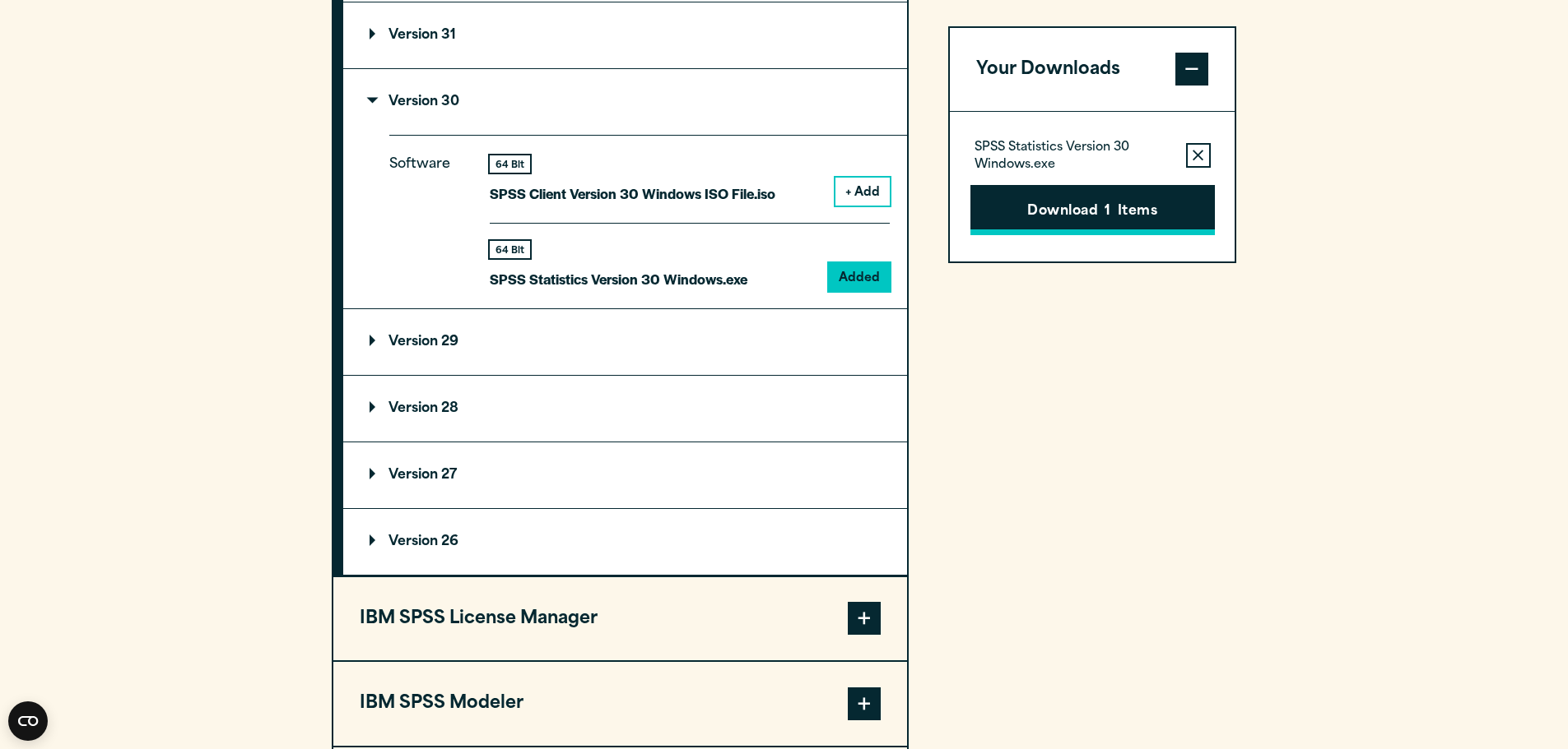
click at [1157, 209] on button "Download 1 Items" at bounding box center [1092, 211] width 245 height 51
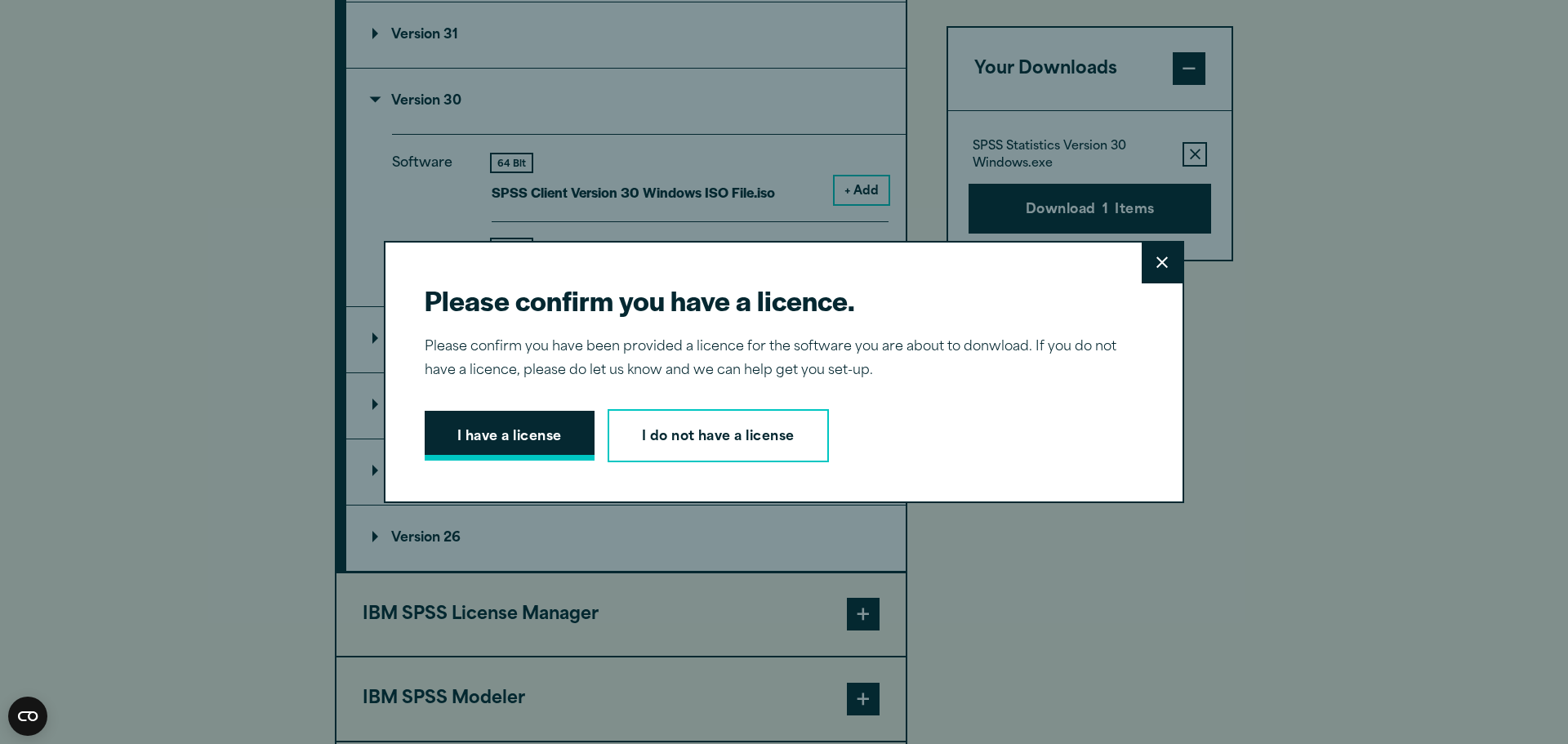
click at [473, 428] on button "I have a license" at bounding box center [510, 437] width 170 height 51
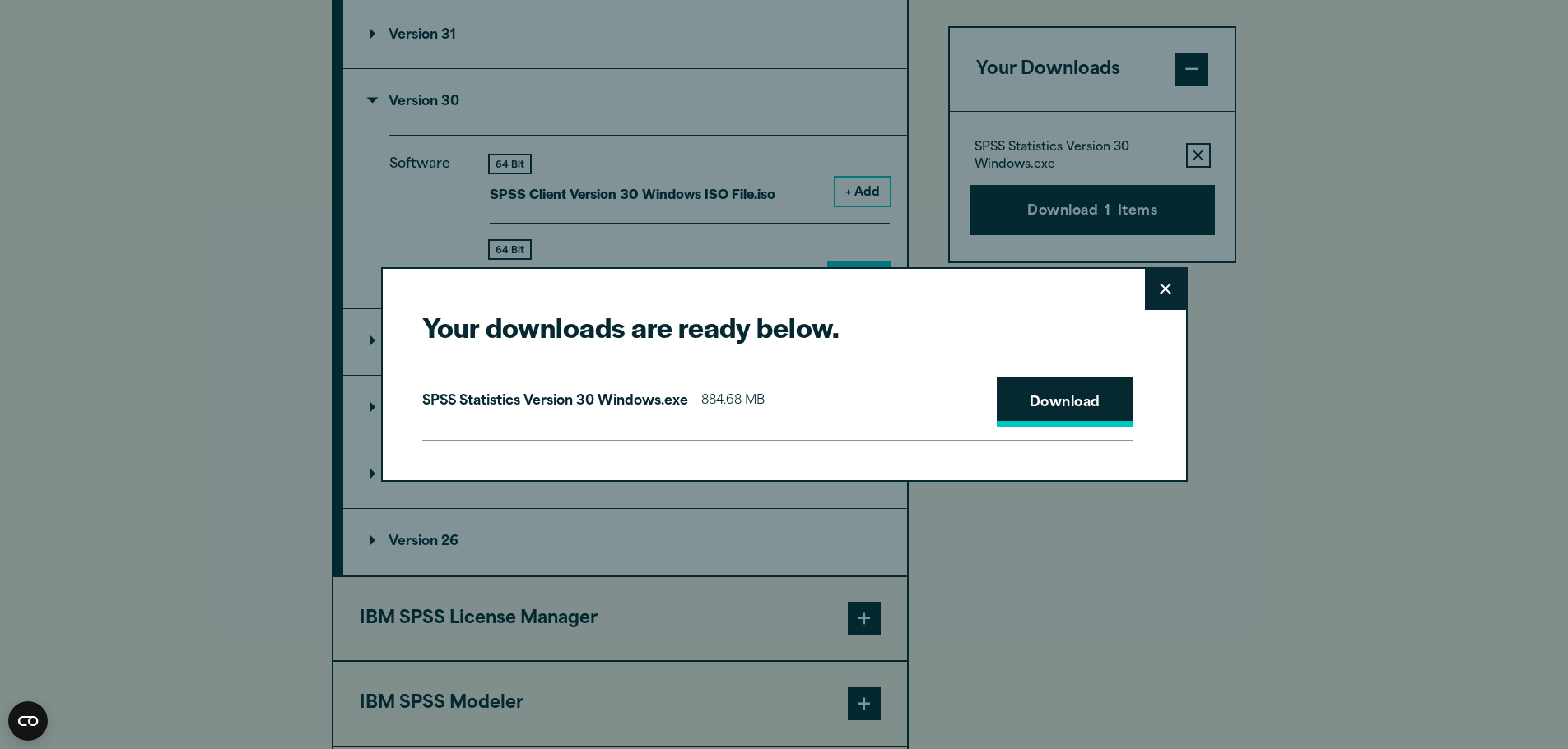
click at [1048, 416] on link "Download" at bounding box center [1065, 402] width 137 height 51
click at [1164, 285] on icon at bounding box center [1165, 289] width 12 height 12
